Goal: Task Accomplishment & Management: Complete application form

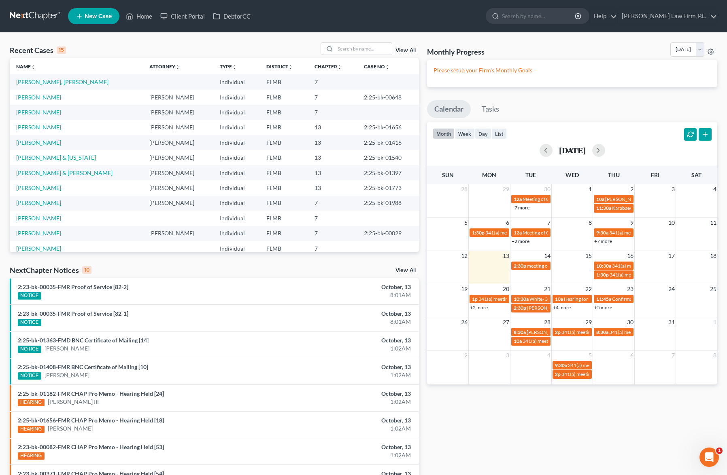
click at [87, 21] on link "New Case" at bounding box center [93, 16] width 51 height 16
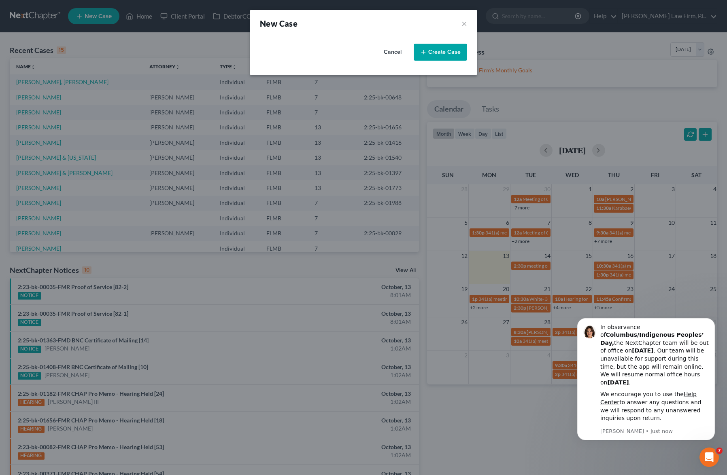
select select "15"
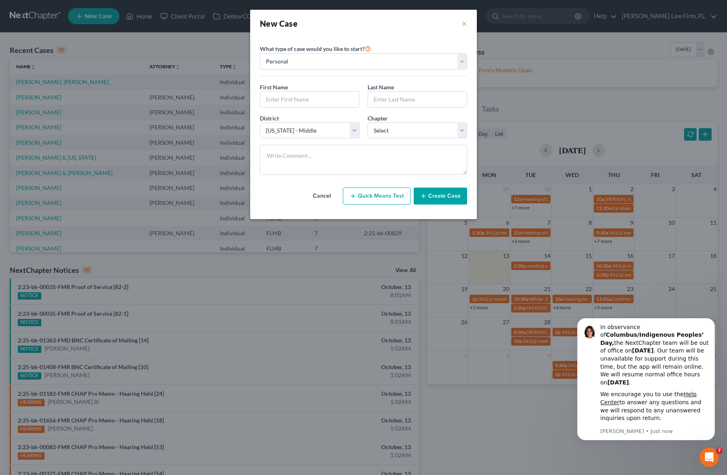
click at [454, 25] on div "New Case ×" at bounding box center [363, 23] width 207 height 11
click at [461, 25] on button "×" at bounding box center [464, 23] width 6 height 11
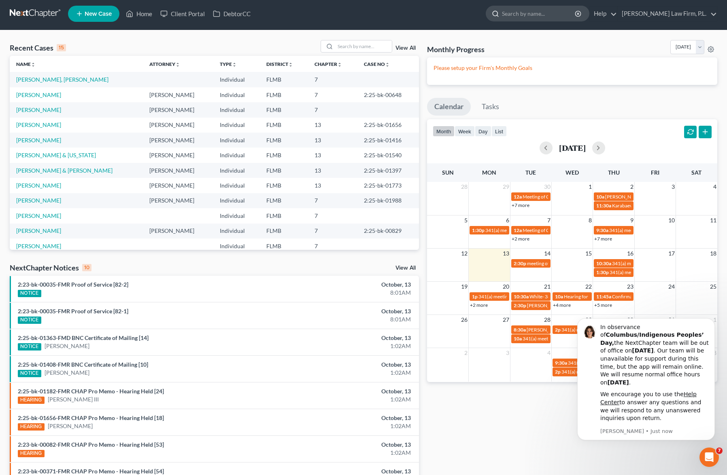
click at [554, 17] on input "search" at bounding box center [539, 13] width 74 height 15
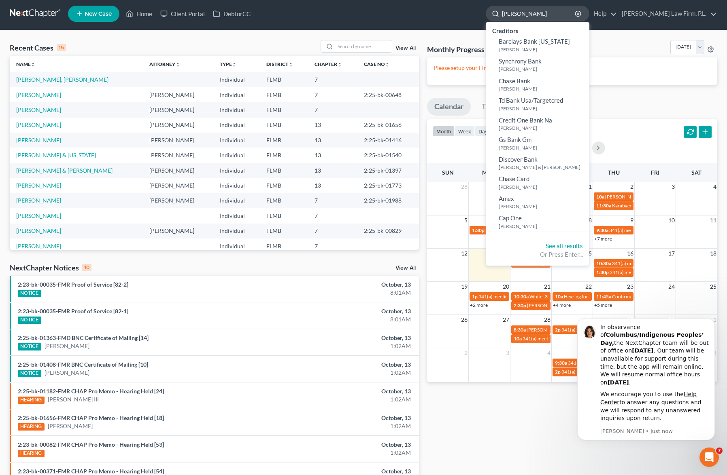
type input "[PERSON_NAME]"
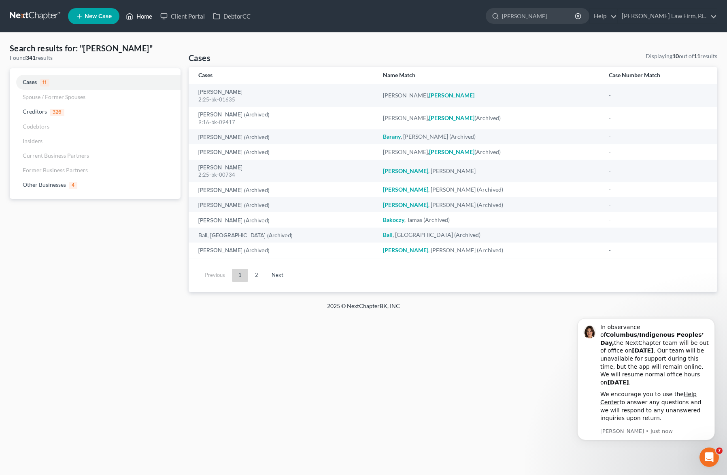
click at [138, 15] on link "Home" at bounding box center [139, 16] width 34 height 15
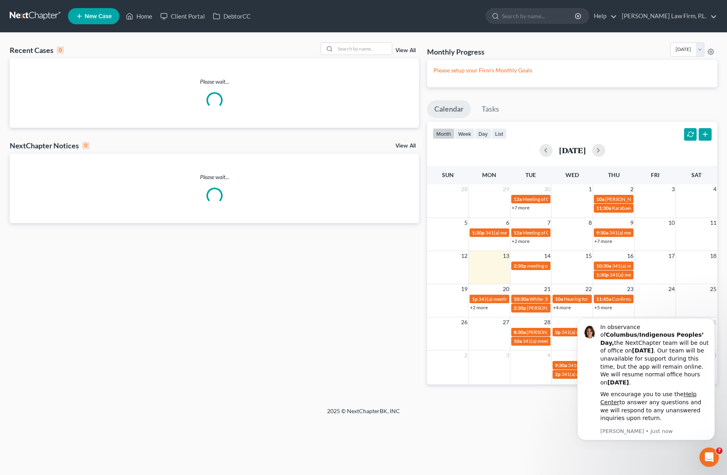
click at [83, 15] on link "New Case" at bounding box center [93, 16] width 51 height 16
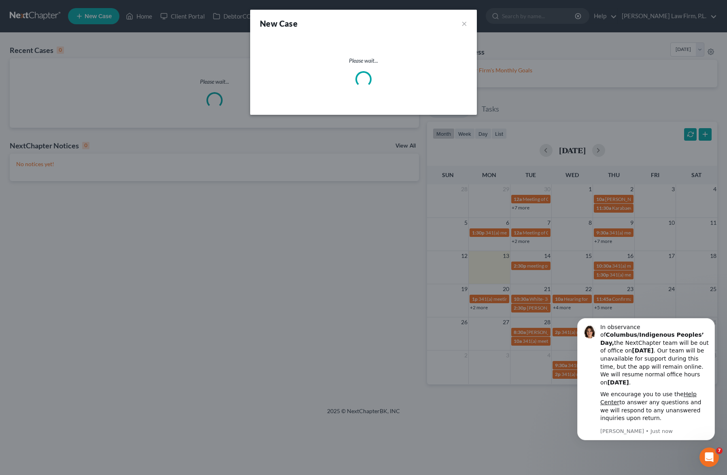
select select "15"
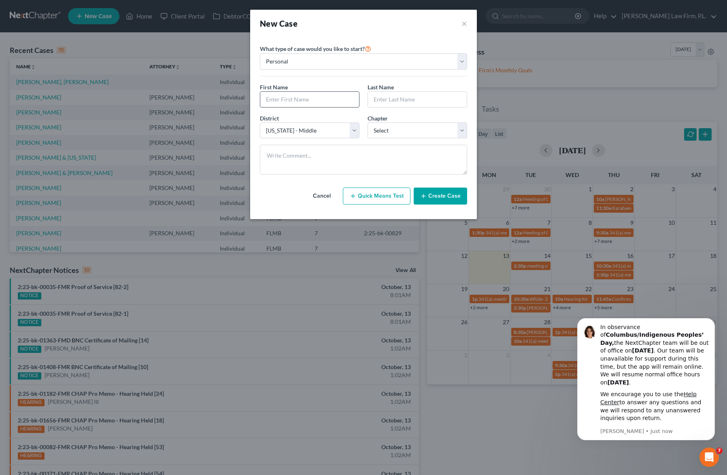
click at [316, 98] on input "text" at bounding box center [309, 99] width 99 height 15
click at [313, 97] on input "text" at bounding box center [309, 99] width 99 height 15
type input "[PERSON_NAME]"
click at [393, 134] on select "Select 7 11 12 13" at bounding box center [417, 131] width 100 height 16
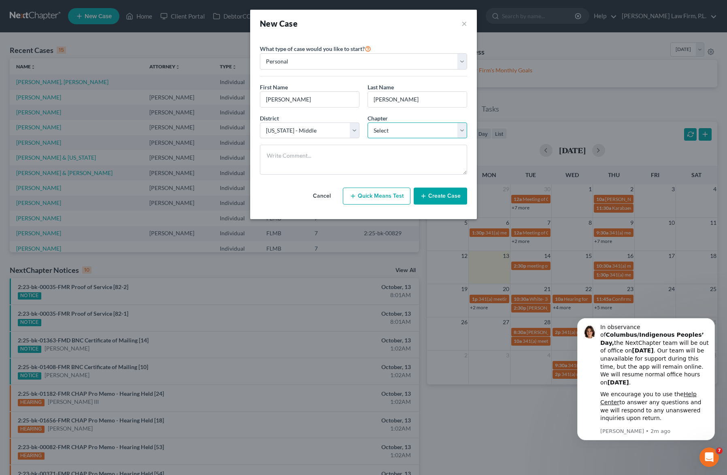
click at [398, 137] on select "Select 7 11 12 13" at bounding box center [417, 131] width 100 height 16
select select "0"
click at [367, 123] on select "Select 7 11 12 13" at bounding box center [417, 131] width 100 height 16
click at [710, 323] on icon "Dismiss notification" at bounding box center [712, 320] width 4 height 4
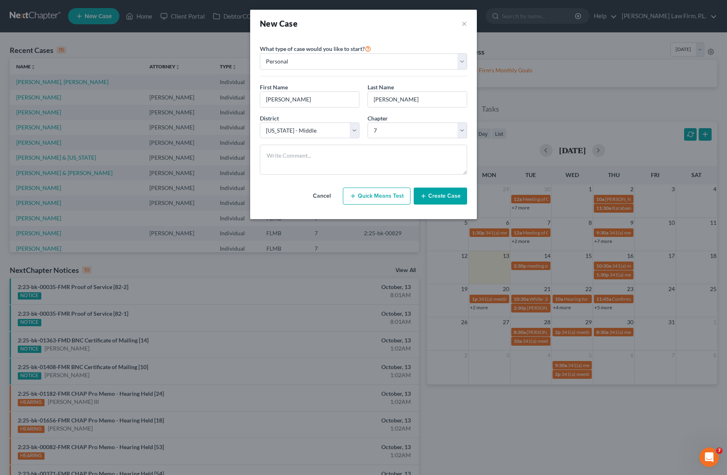
click at [441, 194] on button "Create Case" at bounding box center [439, 196] width 53 height 17
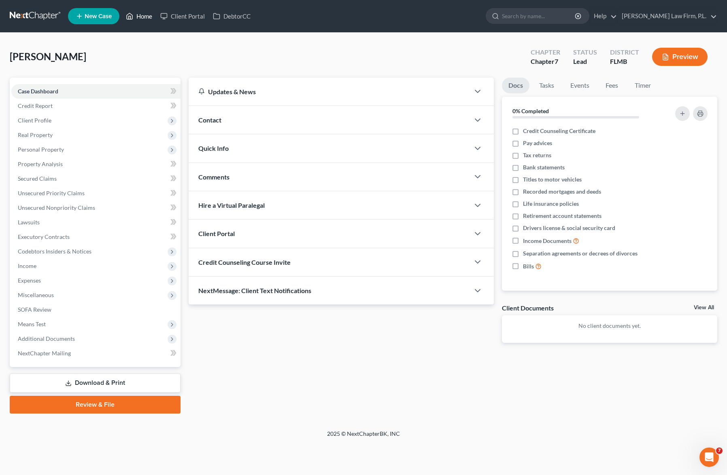
click at [141, 17] on link "Home" at bounding box center [139, 16] width 34 height 15
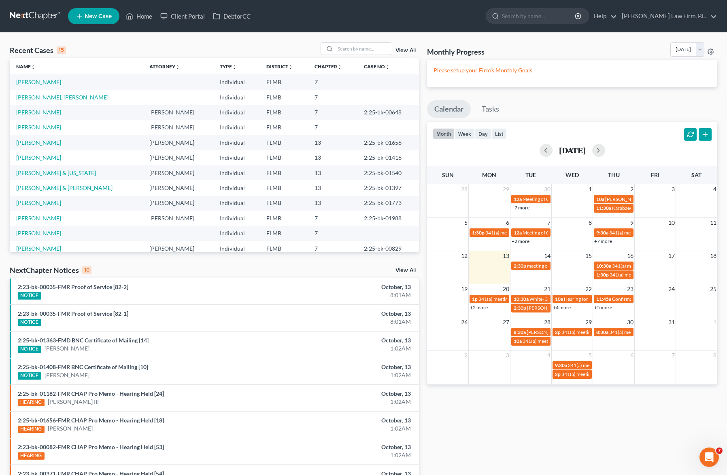
click at [84, 83] on td "[PERSON_NAME]" at bounding box center [76, 81] width 133 height 15
click at [61, 83] on link "[PERSON_NAME]" at bounding box center [38, 81] width 45 height 7
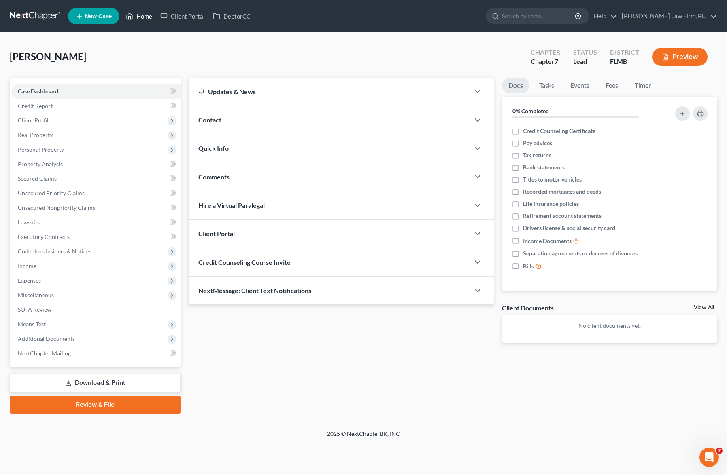
click at [137, 16] on link "Home" at bounding box center [139, 16] width 34 height 15
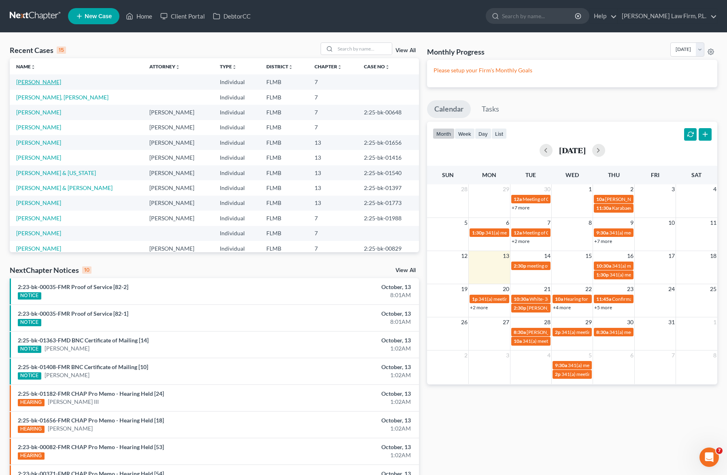
click at [54, 81] on link "[PERSON_NAME]" at bounding box center [38, 81] width 45 height 7
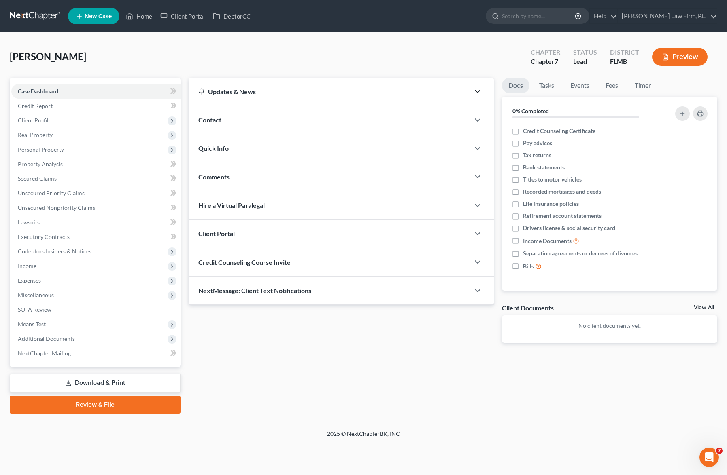
click at [479, 91] on icon "button" at bounding box center [478, 92] width 10 height 10
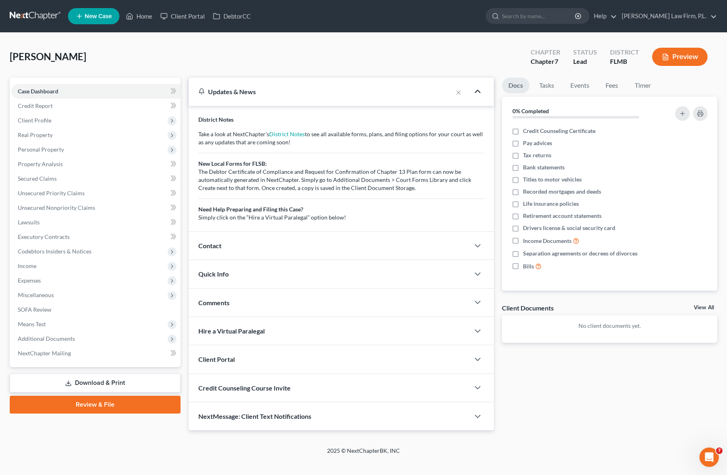
click at [485, 90] on div at bounding box center [481, 91] width 24 height 16
click at [476, 91] on polyline "button" at bounding box center [477, 91] width 5 height 2
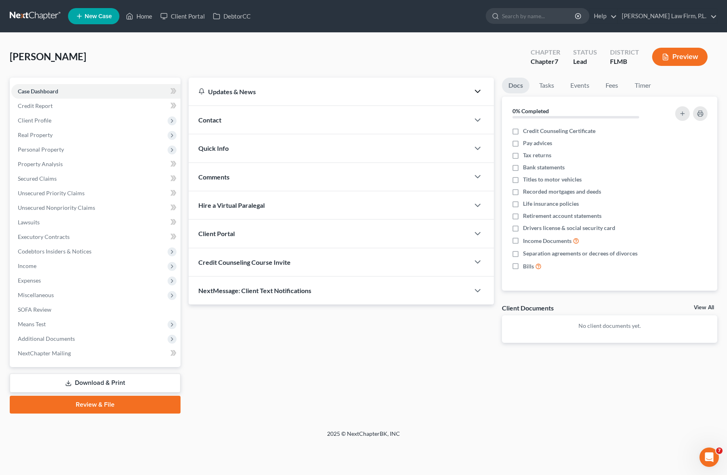
click at [331, 47] on div "[PERSON_NAME] Upgraded Chapter Chapter 7 Status Lead District [GEOGRAPHIC_DATA]…" at bounding box center [363, 59] width 707 height 35
click at [395, 115] on div "Contact" at bounding box center [329, 120] width 281 height 28
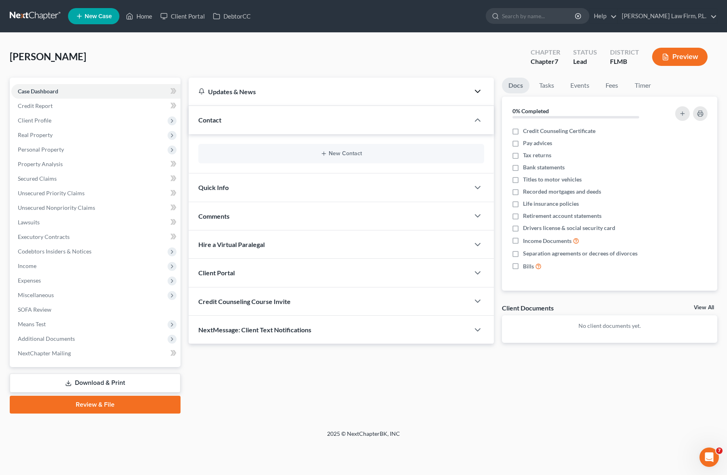
click at [355, 161] on div "New Contact" at bounding box center [341, 153] width 286 height 19
click at [354, 154] on button "New Contact" at bounding box center [341, 153] width 273 height 6
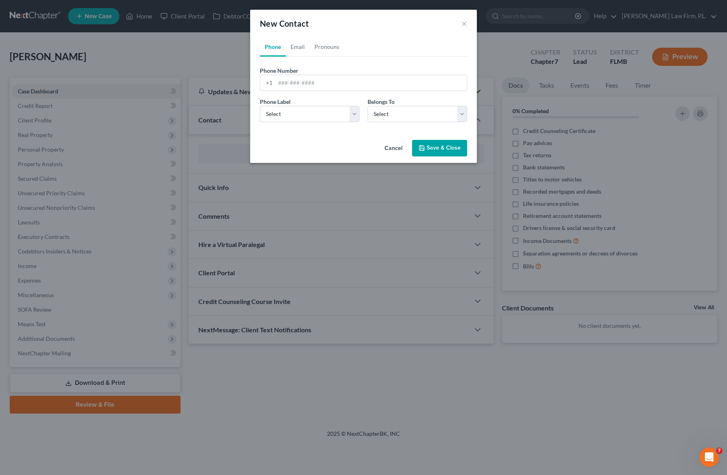
click at [391, 146] on button "Cancel" at bounding box center [393, 149] width 31 height 16
